Goal: Task Accomplishment & Management: Manage account settings

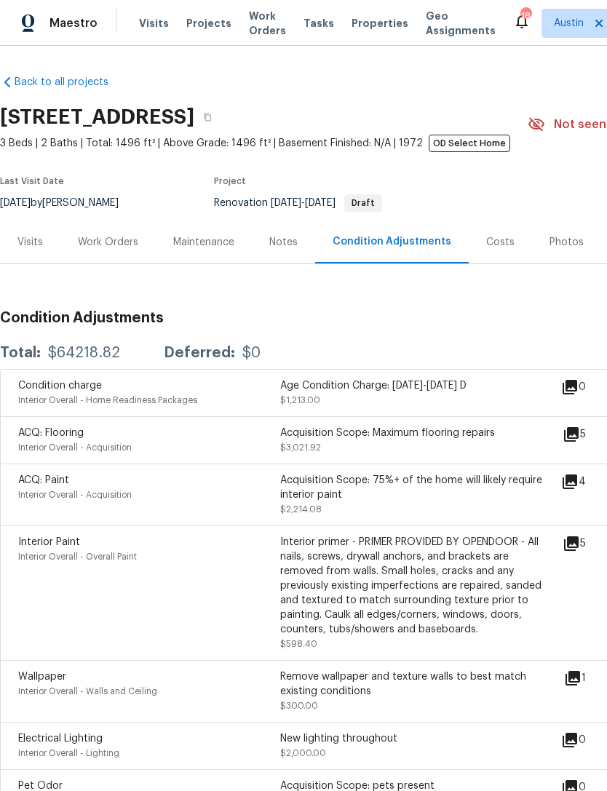
click at [154, 25] on span "Visits" at bounding box center [154, 23] width 30 height 15
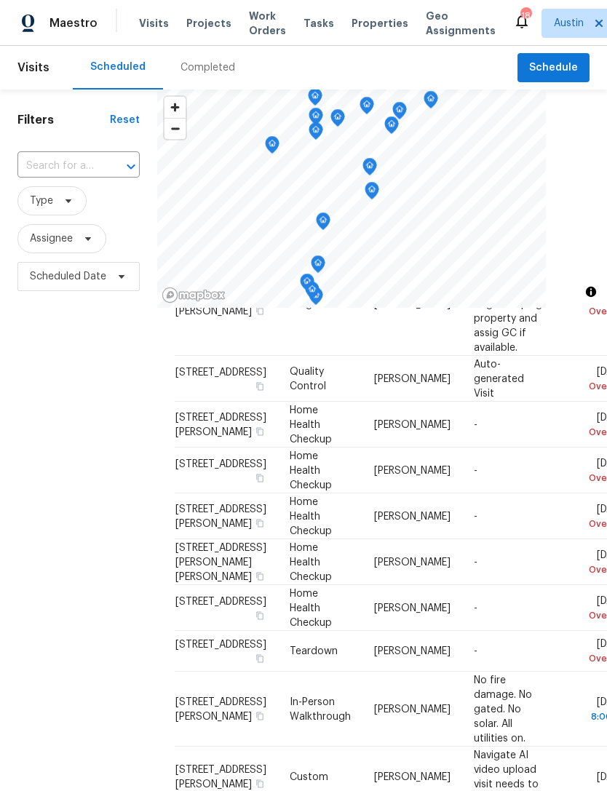
scroll to position [110, 0]
click at [0, 0] on icon at bounding box center [0, 0] width 0 height 0
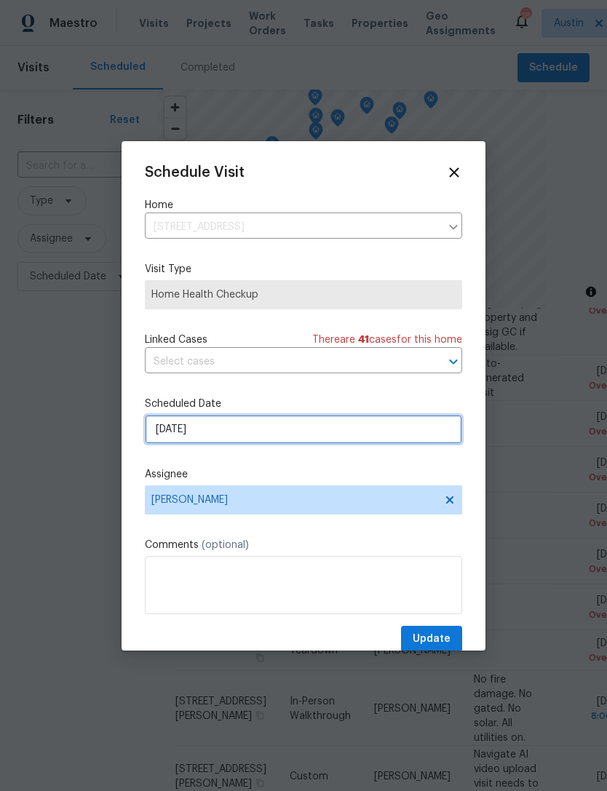
click at [272, 431] on input "[DATE]" at bounding box center [303, 429] width 317 height 29
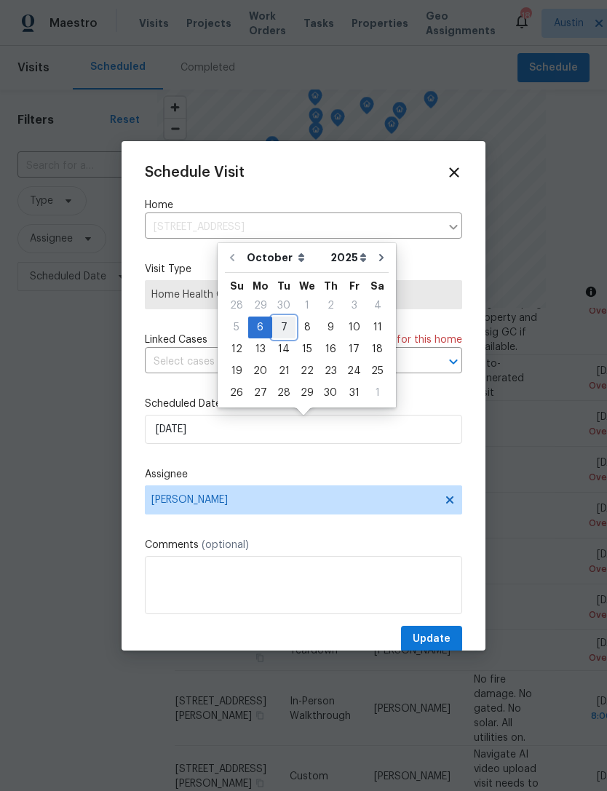
click at [282, 326] on div "7" at bounding box center [283, 327] width 23 height 20
type input "[DATE]"
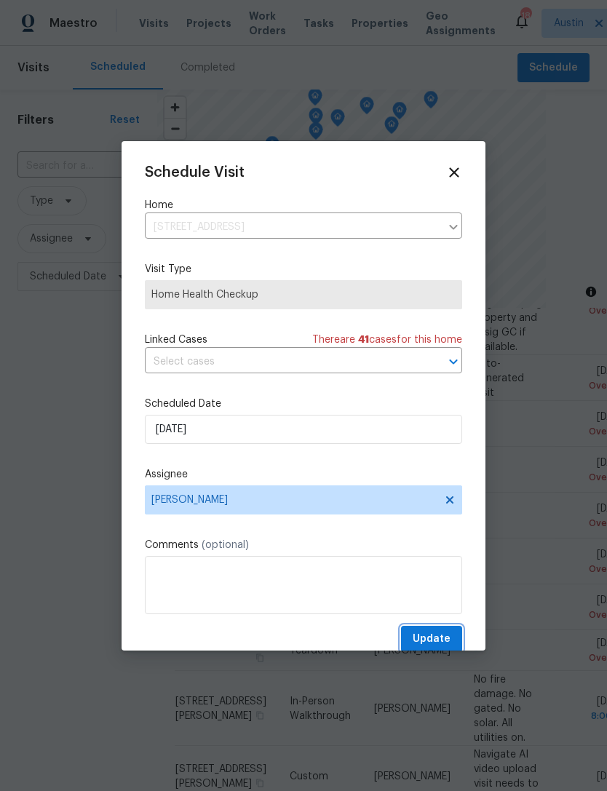
click at [455, 640] on button "Update" at bounding box center [431, 639] width 61 height 27
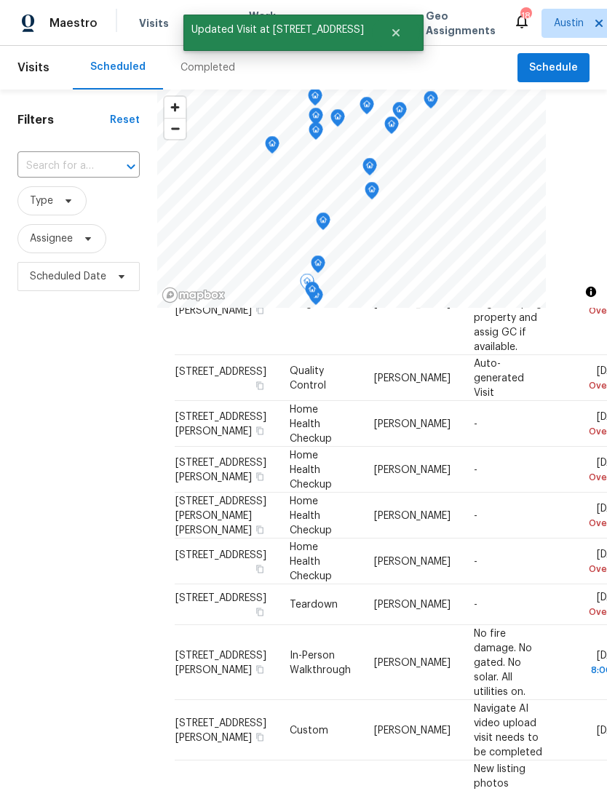
click at [0, 0] on icon at bounding box center [0, 0] width 0 height 0
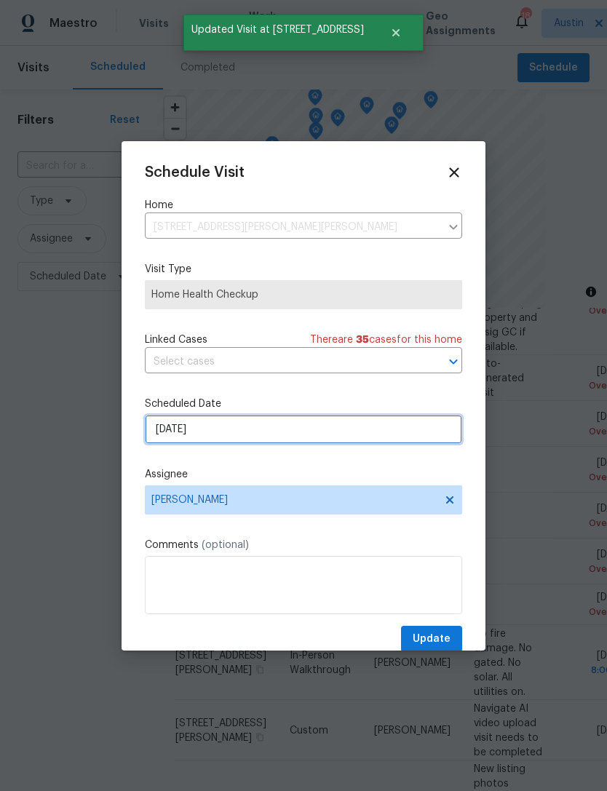
click at [269, 432] on input "[DATE]" at bounding box center [303, 429] width 317 height 29
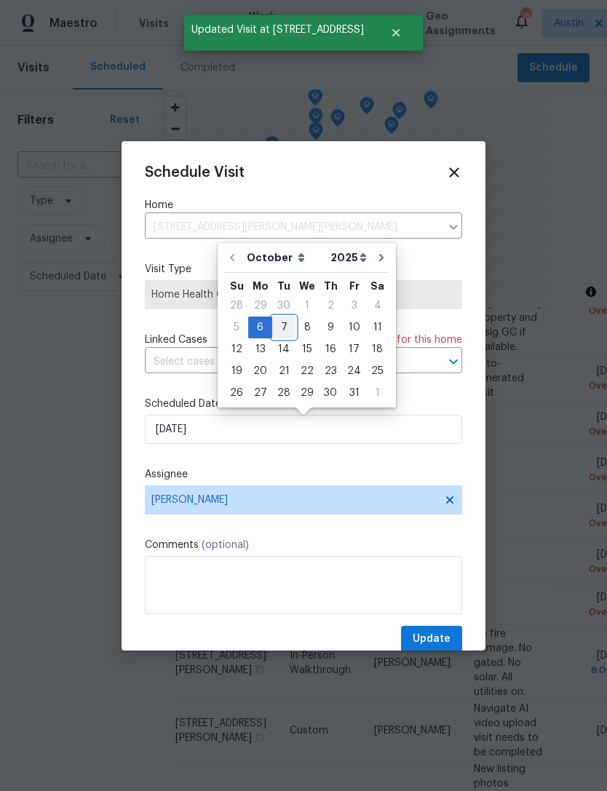
click at [283, 324] on div "7" at bounding box center [283, 327] width 23 height 20
type input "[DATE]"
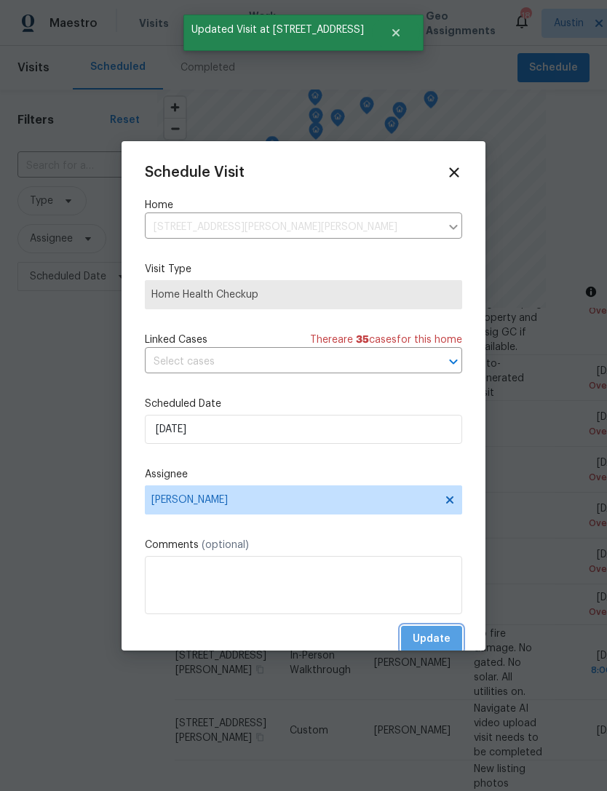
click at [444, 637] on span "Update" at bounding box center [432, 639] width 38 height 18
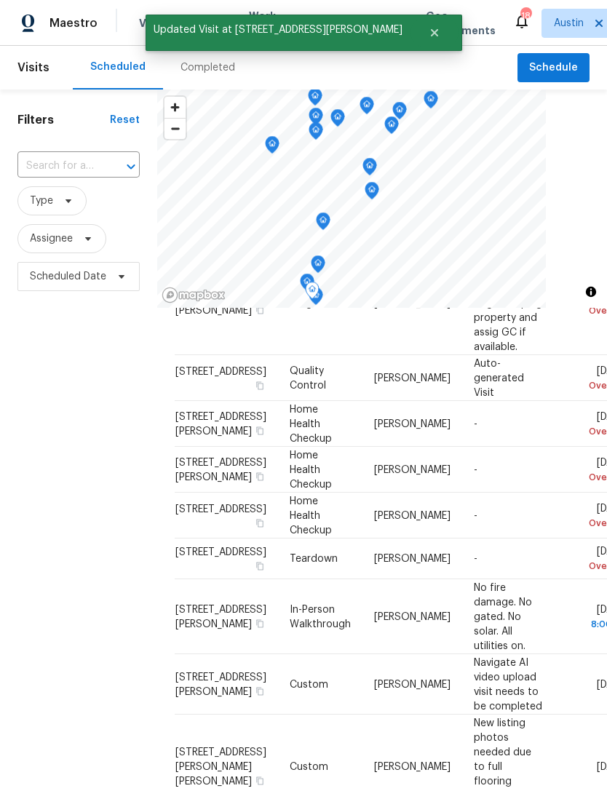
click at [0, 0] on icon at bounding box center [0, 0] width 0 height 0
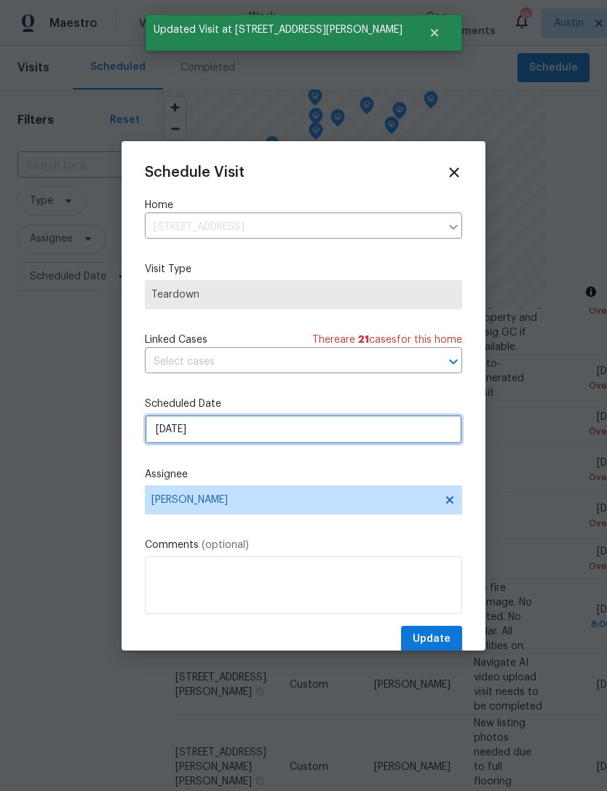
click at [254, 436] on input "[DATE]" at bounding box center [303, 429] width 317 height 29
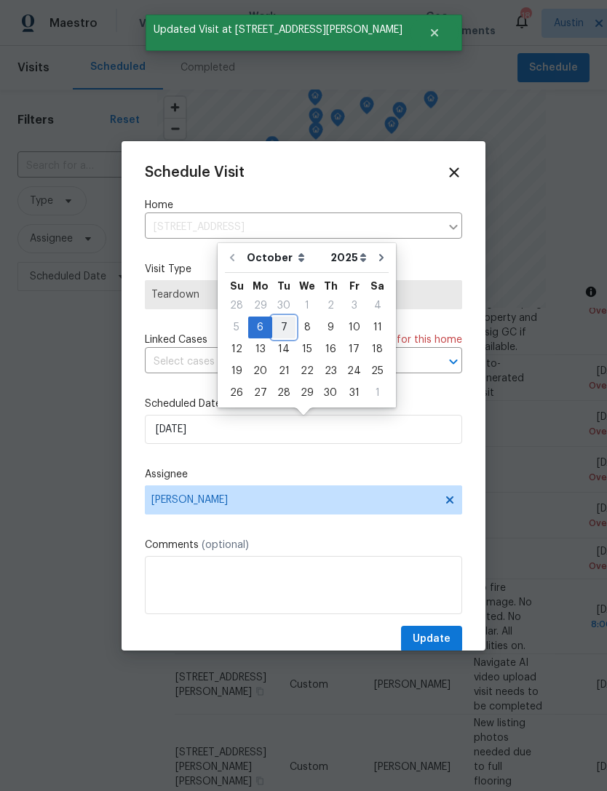
click at [283, 322] on div "7" at bounding box center [283, 327] width 23 height 20
type input "[DATE]"
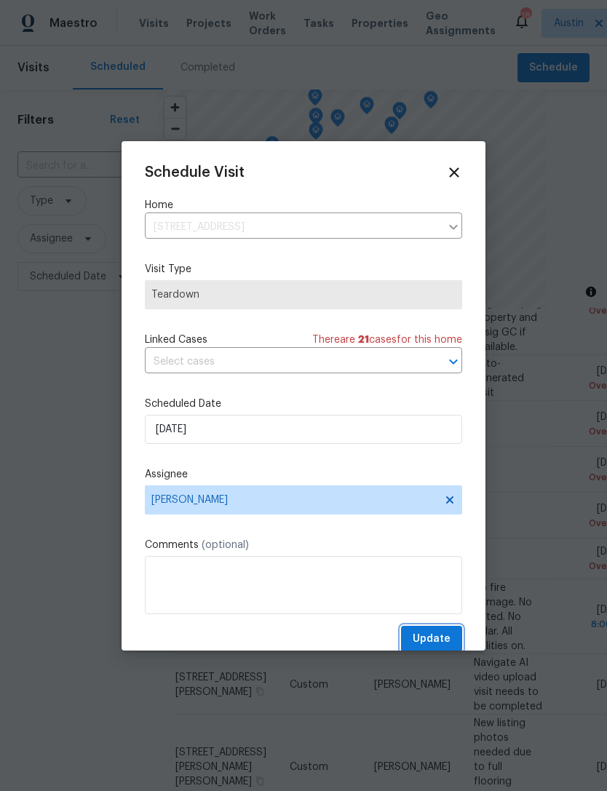
click at [453, 648] on button "Update" at bounding box center [431, 639] width 61 height 27
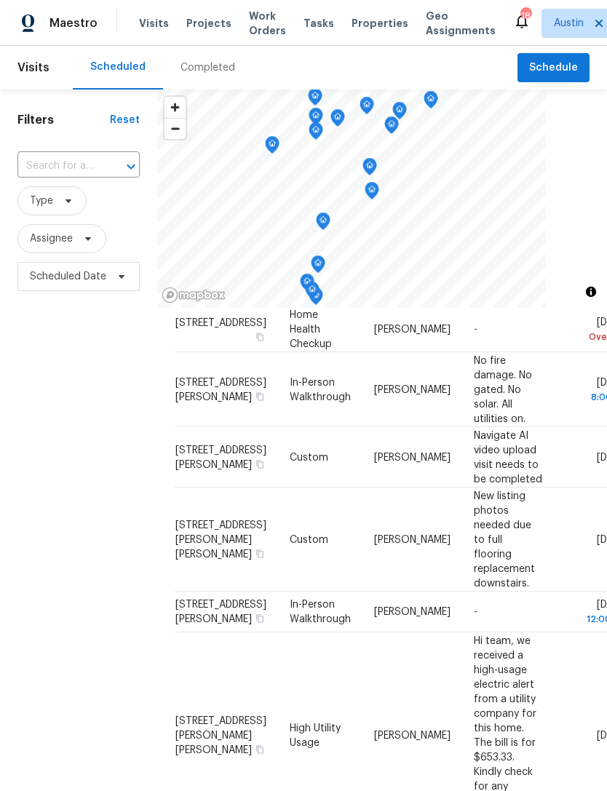
scroll to position [285, 0]
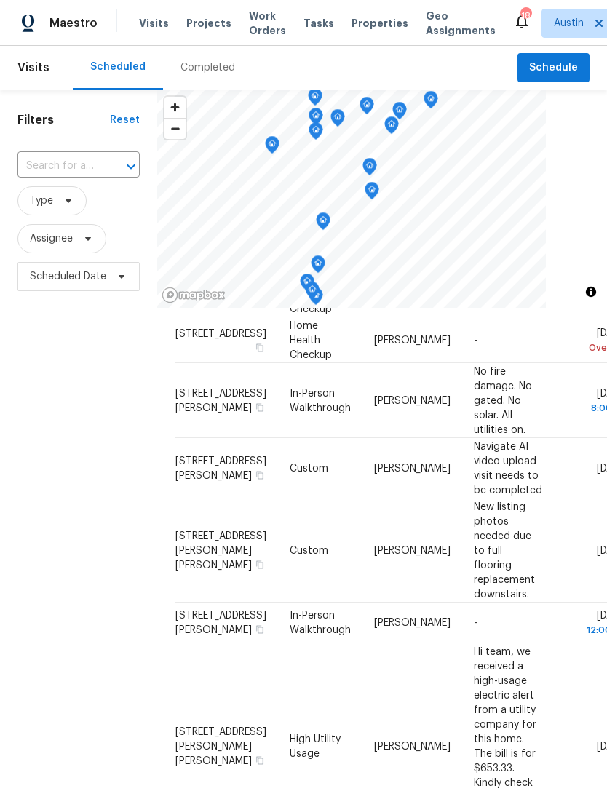
click at [119, 577] on div "Filters Reset ​ Type Assignee Scheduled Date" at bounding box center [78, 515] width 157 height 851
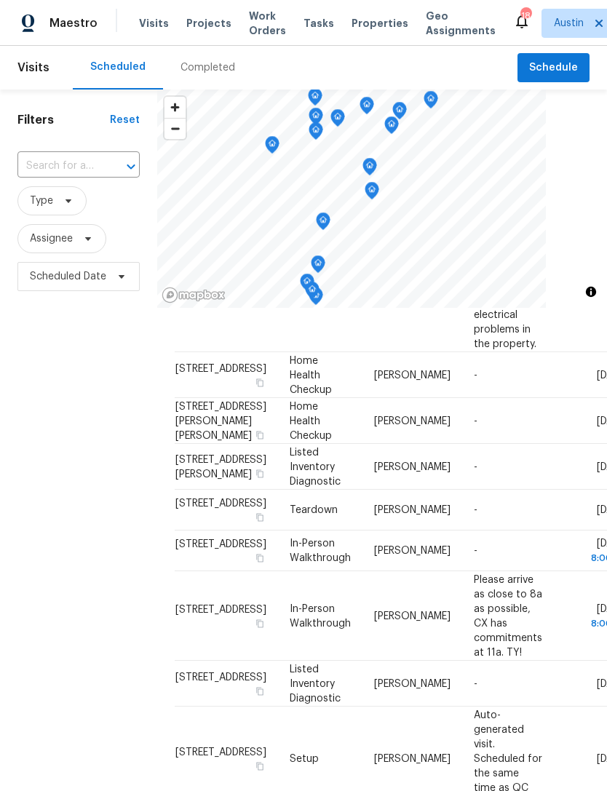
scroll to position [857, 0]
